Goal: Find specific page/section: Find specific page/section

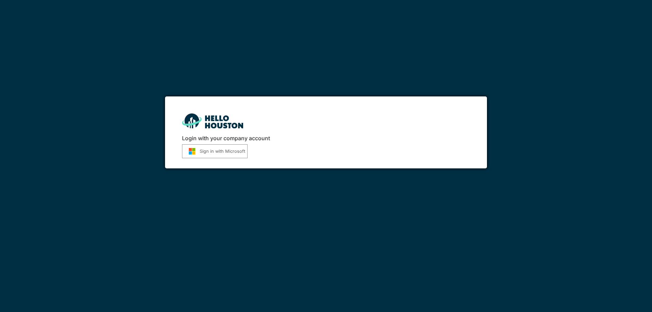
click at [220, 147] on button "Sign in with Microsoft" at bounding box center [215, 151] width 66 height 14
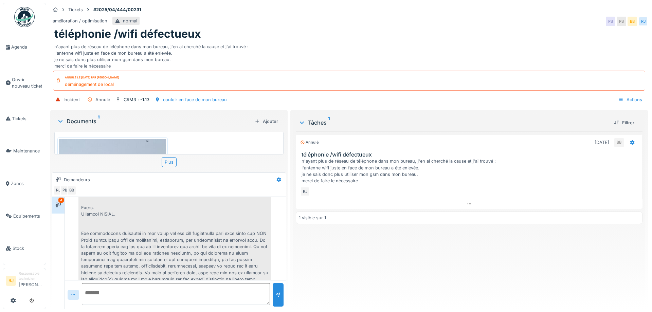
scroll to position [206, 0]
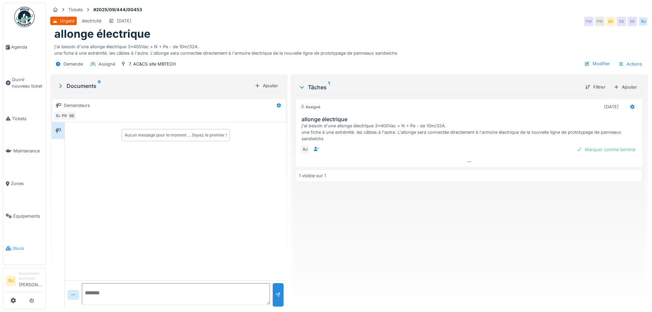
click at [27, 245] on span "Stock" at bounding box center [28, 248] width 31 height 6
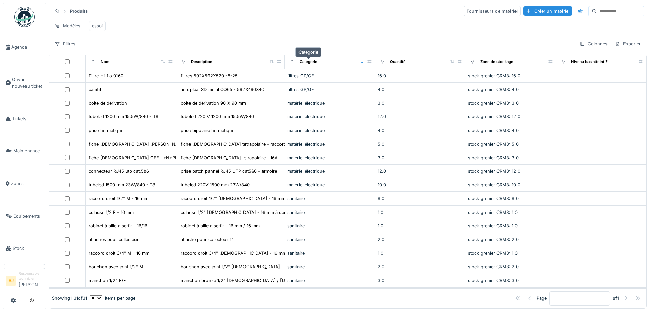
click at [313, 64] on div "Catégorie" at bounding box center [309, 62] width 18 height 6
